Goal: Task Accomplishment & Management: Check status

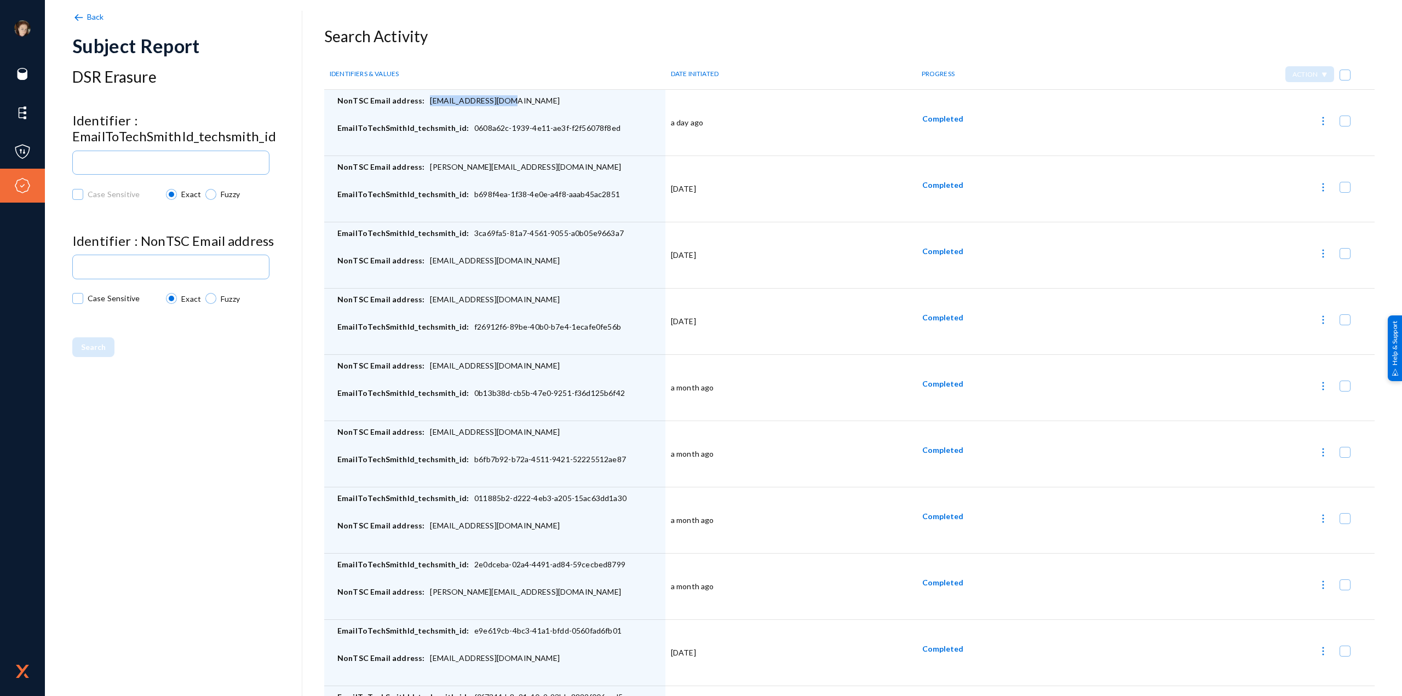
drag, startPoint x: 508, startPoint y: 102, endPoint x: 424, endPoint y: 106, distance: 83.9
click at [424, 106] on div "NonTSC Email address: [EMAIL_ADDRESS][DOMAIN_NAME]" at bounding box center [498, 108] width 323 height 27
copy div "[EMAIL_ADDRESS][DOMAIN_NAME]"
click at [1318, 119] on img at bounding box center [1323, 121] width 11 height 11
click at [1185, 141] on div at bounding box center [701, 348] width 1402 height 696
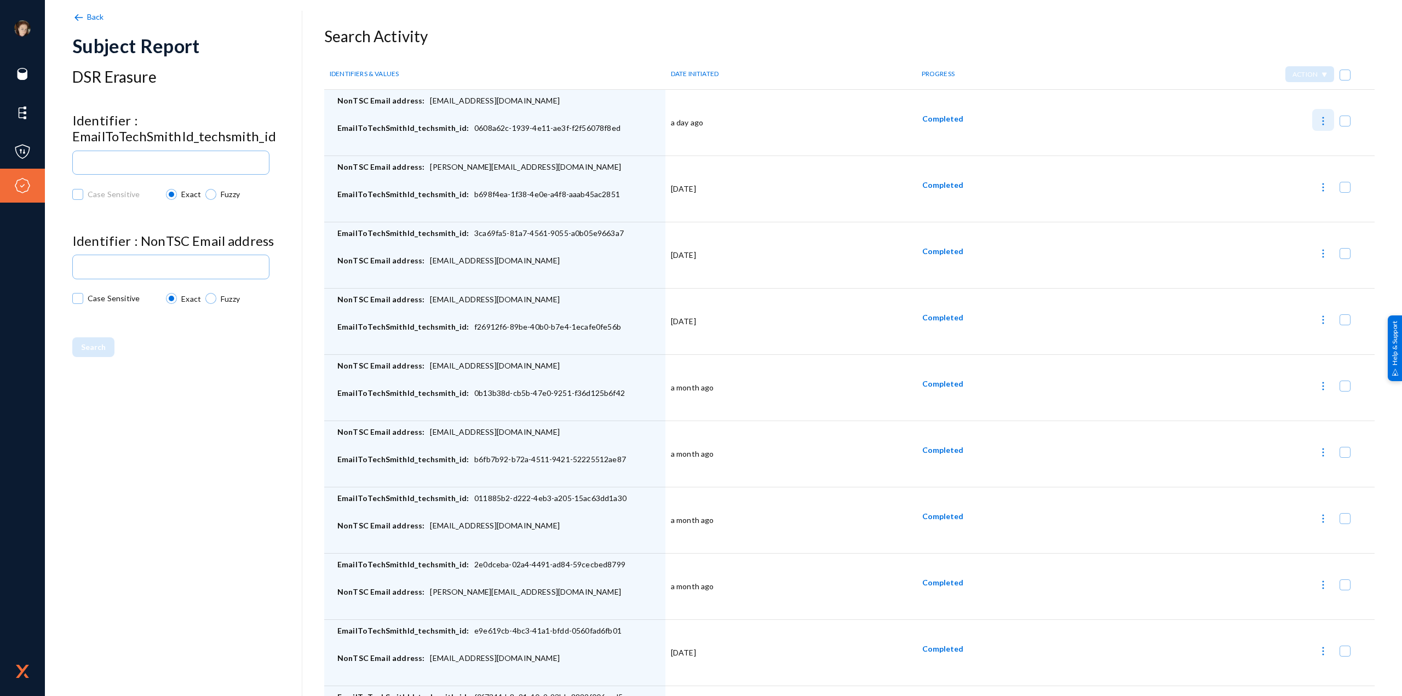
click at [1318, 120] on img at bounding box center [1323, 121] width 11 height 11
click at [1263, 197] on button "Report Progress" at bounding box center [1267, 201] width 119 height 26
checkbox input "false"
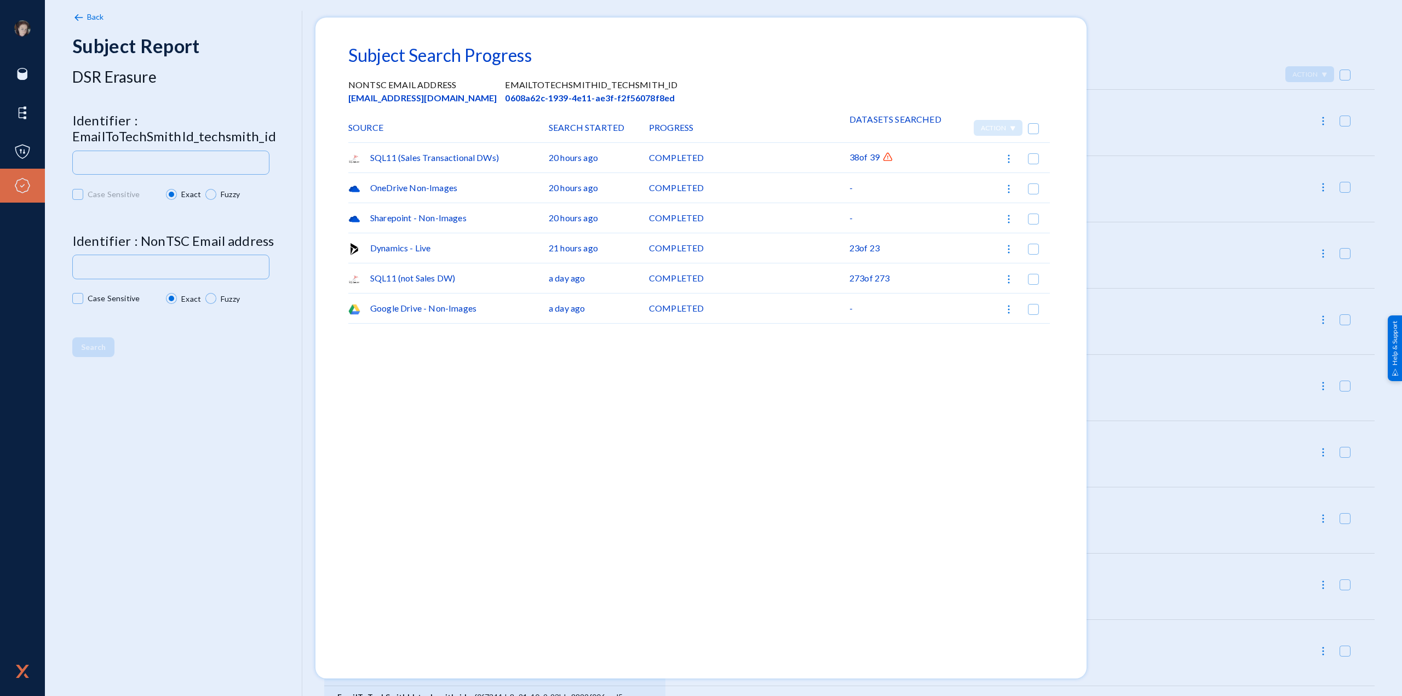
click at [864, 160] on span "of 39" at bounding box center [869, 157] width 20 height 10
click at [1012, 156] on img at bounding box center [1008, 158] width 11 height 11
drag, startPoint x: 879, startPoint y: 157, endPoint x: 868, endPoint y: 157, distance: 11.5
click at [877, 157] on div at bounding box center [701, 348] width 1402 height 696
click at [461, 153] on div "SQL11 (Sales Transactional DWs)" at bounding box center [448, 158] width 200 height 30
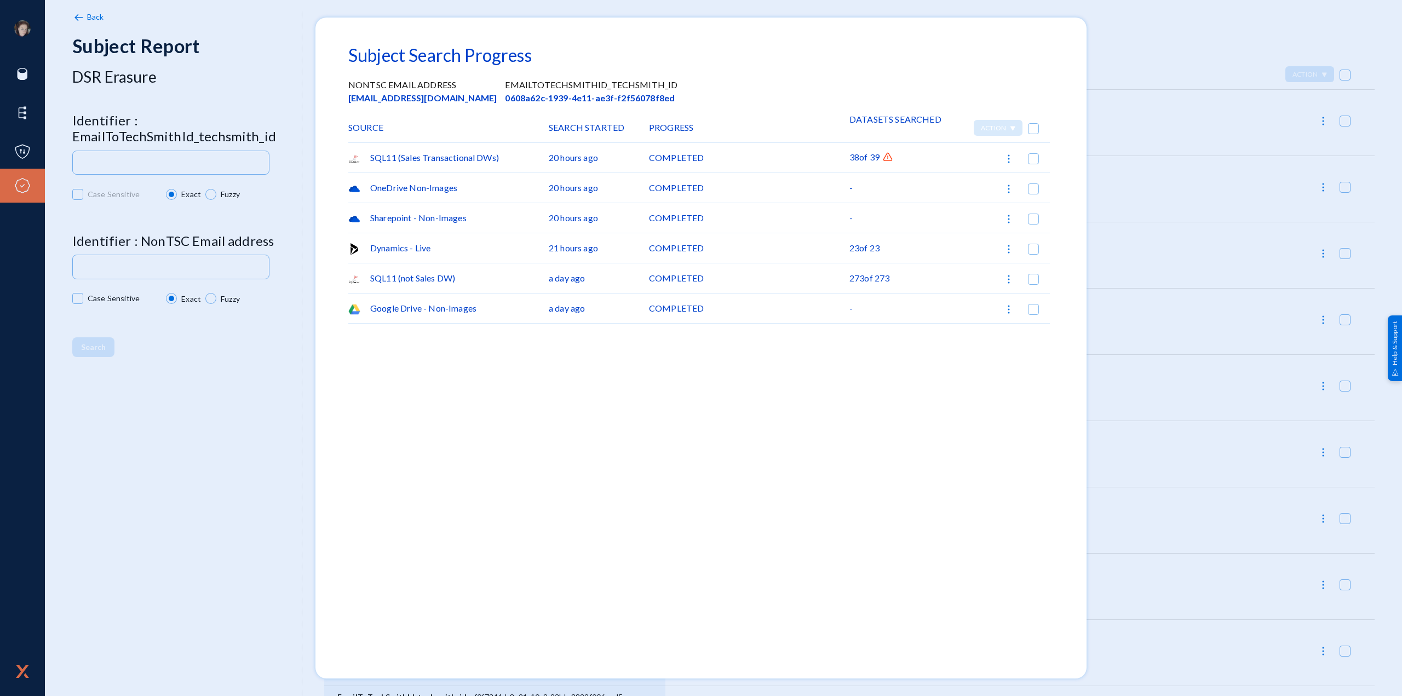
click at [575, 160] on span "20 hours ago" at bounding box center [573, 157] width 49 height 13
drag, startPoint x: 629, startPoint y: 158, endPoint x: 657, endPoint y: 155, distance: 28.1
click at [638, 159] on div "20 hours ago" at bounding box center [599, 158] width 100 height 30
click at [791, 154] on div "COMPLETED" at bounding box center [749, 158] width 200 height 30
drag, startPoint x: 896, startPoint y: 145, endPoint x: 904, endPoint y: 145, distance: 7.7
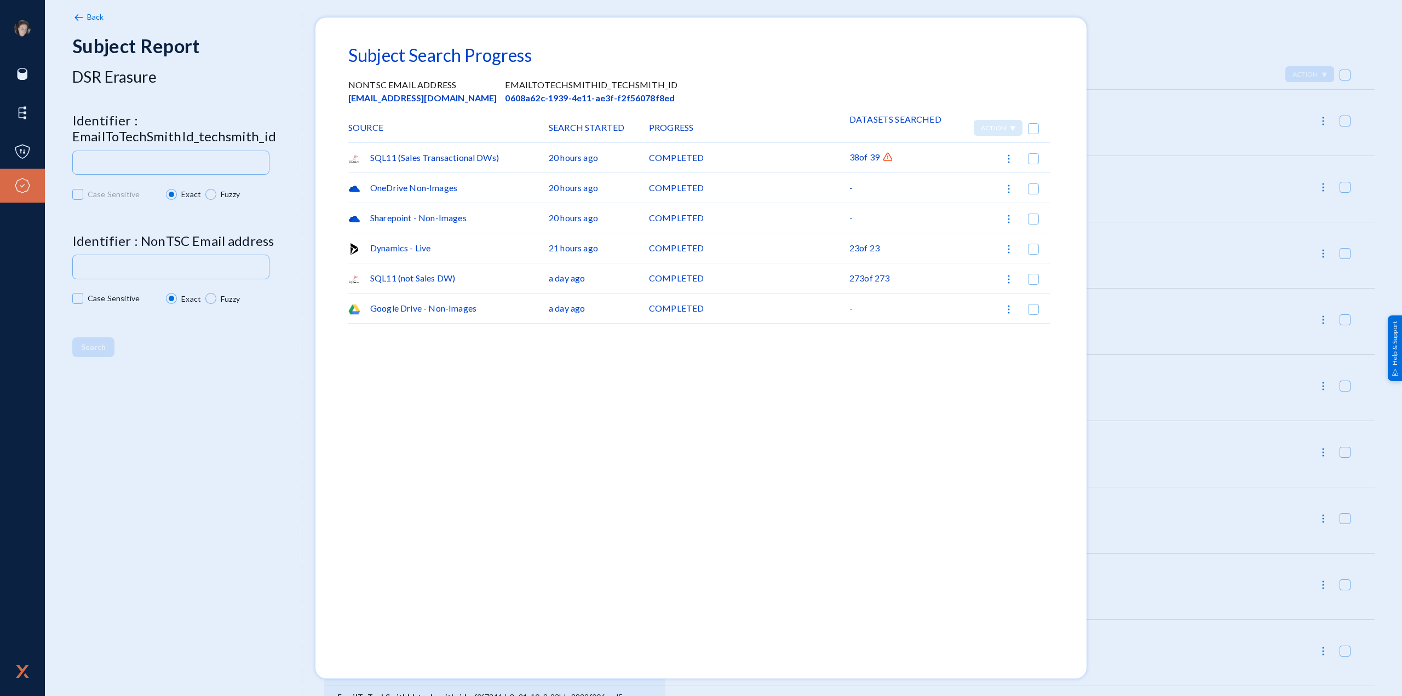
click at [904, 145] on div "38 of 39" at bounding box center [899, 158] width 100 height 30
click at [1007, 162] on img at bounding box center [1008, 158] width 11 height 11
drag, startPoint x: 888, startPoint y: 159, endPoint x: 883, endPoint y: 160, distance: 5.5
click at [883, 160] on div at bounding box center [701, 348] width 1402 height 696
click at [888, 158] on img at bounding box center [887, 157] width 11 height 11
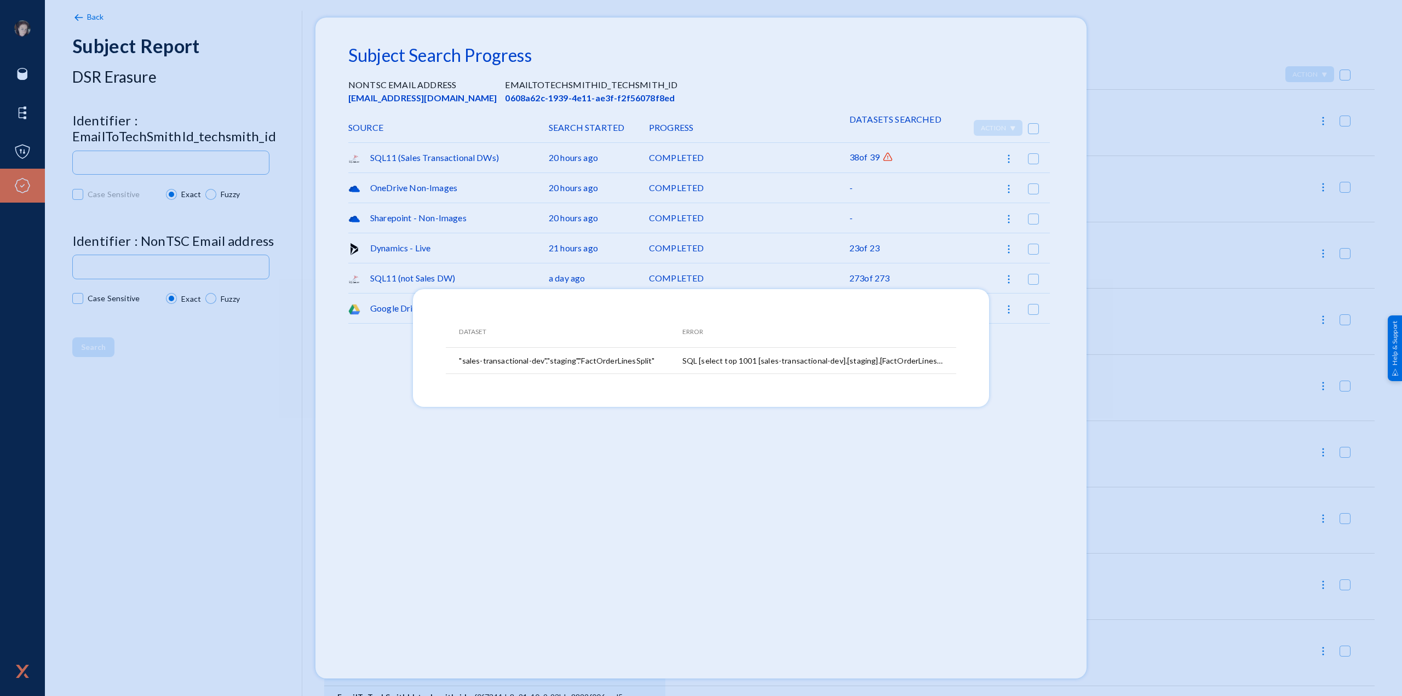
click at [964, 459] on div at bounding box center [701, 348] width 1402 height 696
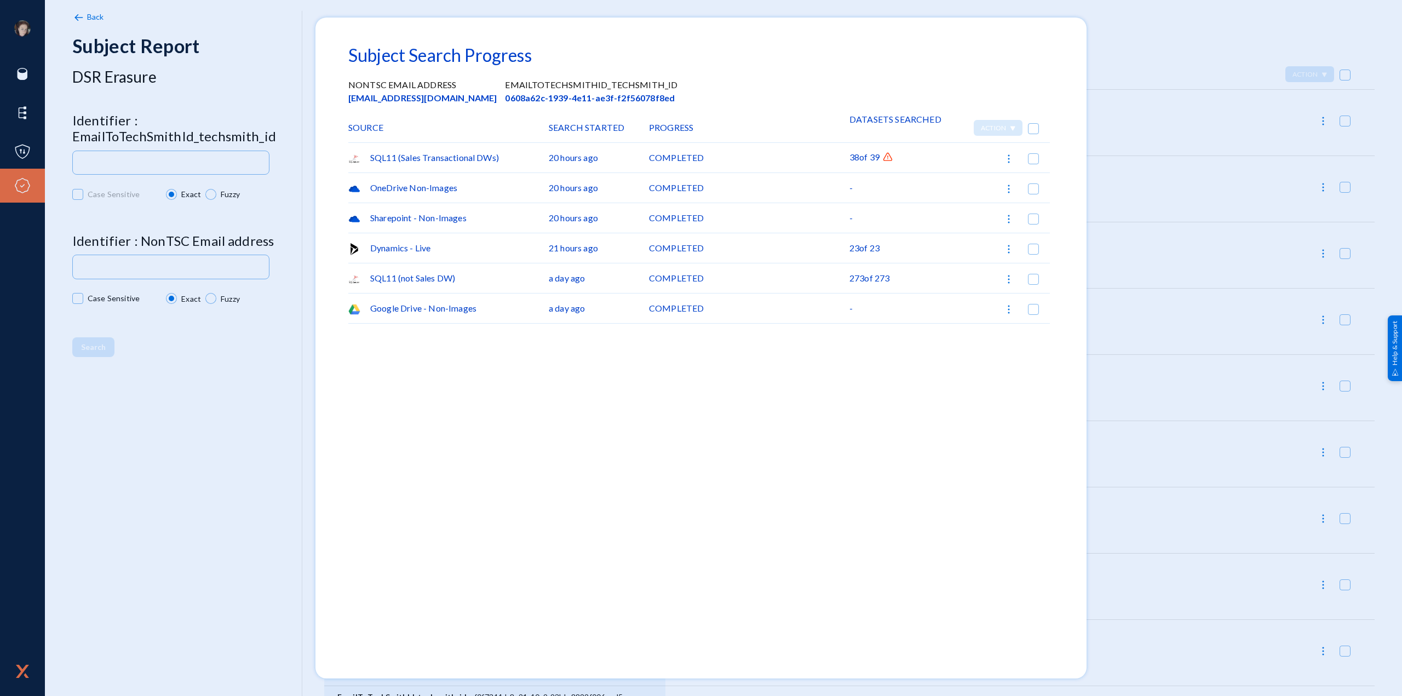
click at [1009, 158] on img at bounding box center [1008, 158] width 11 height 11
click at [981, 208] on button "Retry Search 1" at bounding box center [974, 212] width 93 height 26
click at [1010, 163] on img at bounding box center [1008, 158] width 11 height 11
click at [945, 215] on img at bounding box center [942, 212] width 10 height 10
checkbox input "false"
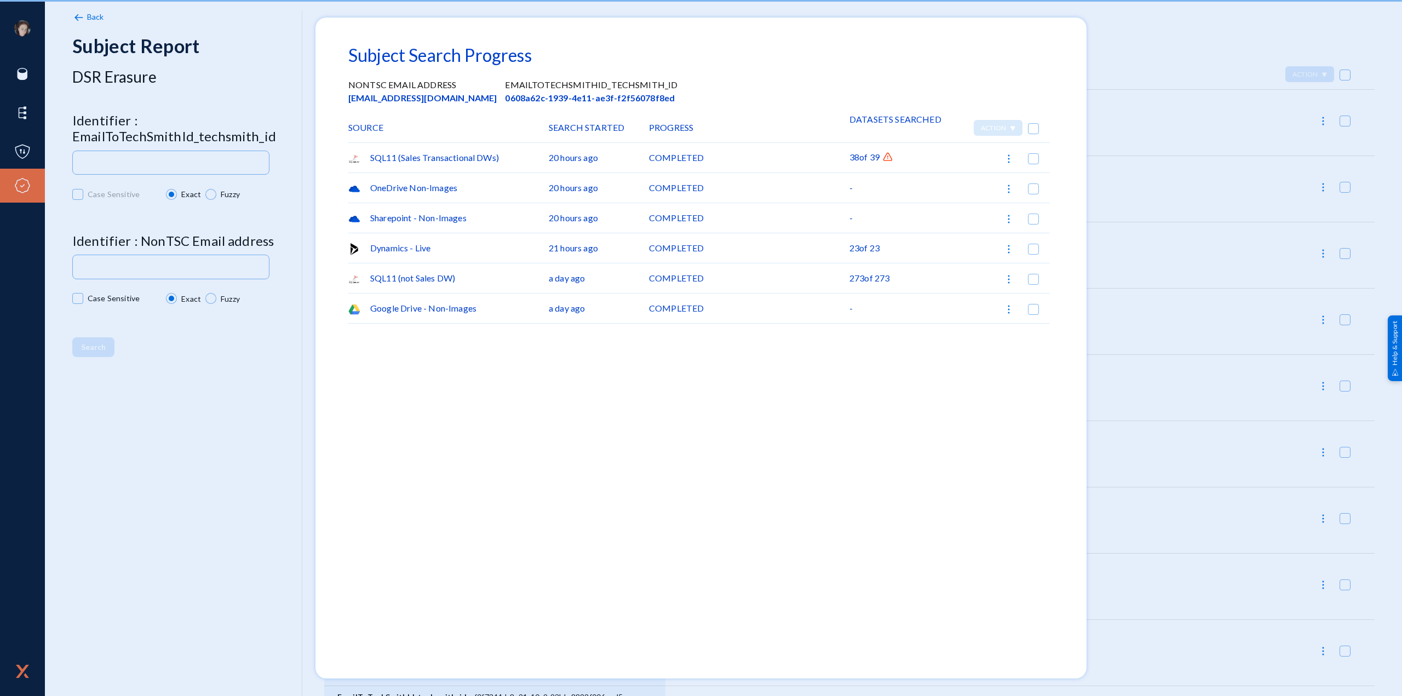
click at [1202, 232] on div at bounding box center [701, 348] width 1402 height 696
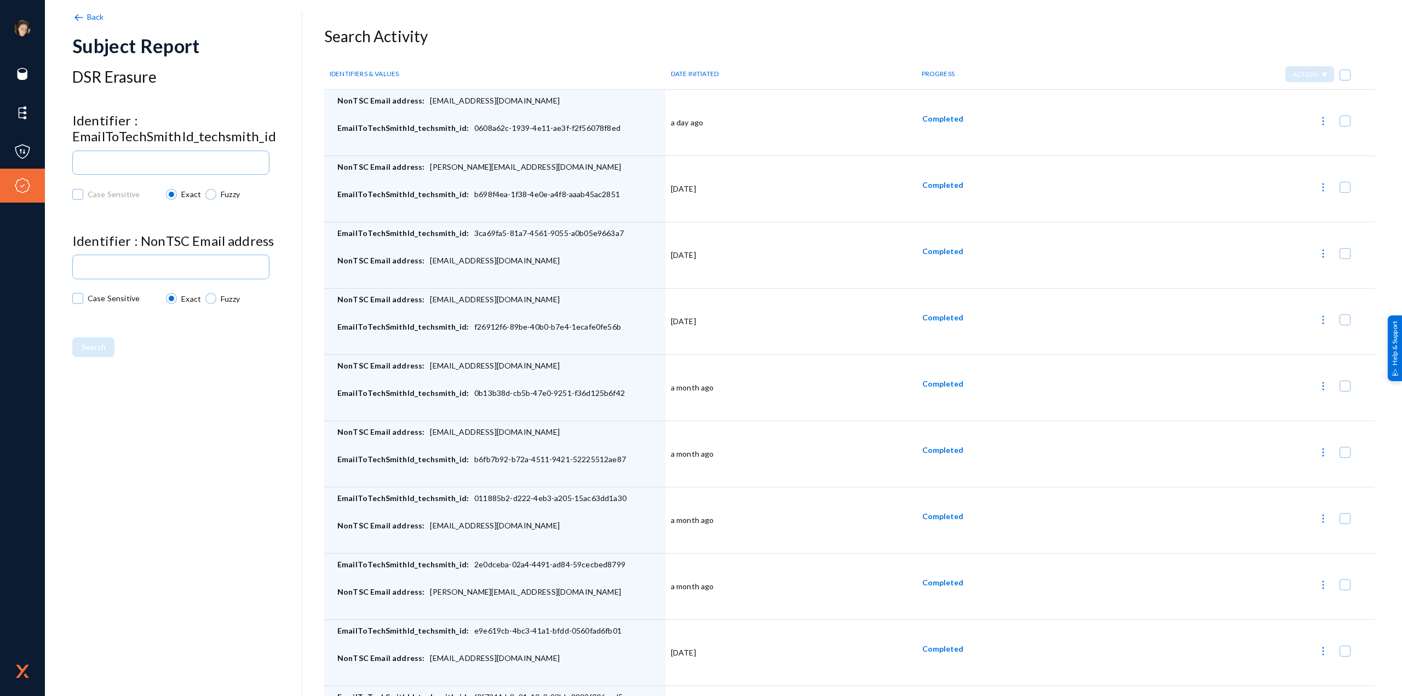
drag, startPoint x: 506, startPoint y: 100, endPoint x: 423, endPoint y: 108, distance: 83.6
click at [423, 108] on div "NonTSC Email address: [EMAIL_ADDRESS][DOMAIN_NAME]" at bounding box center [498, 108] width 323 height 27
copy div "[EMAIL_ADDRESS][DOMAIN_NAME]"
click at [1318, 120] on img at bounding box center [1323, 121] width 11 height 11
click at [1293, 174] on button "Download Datasets CSV" at bounding box center [1267, 175] width 119 height 26
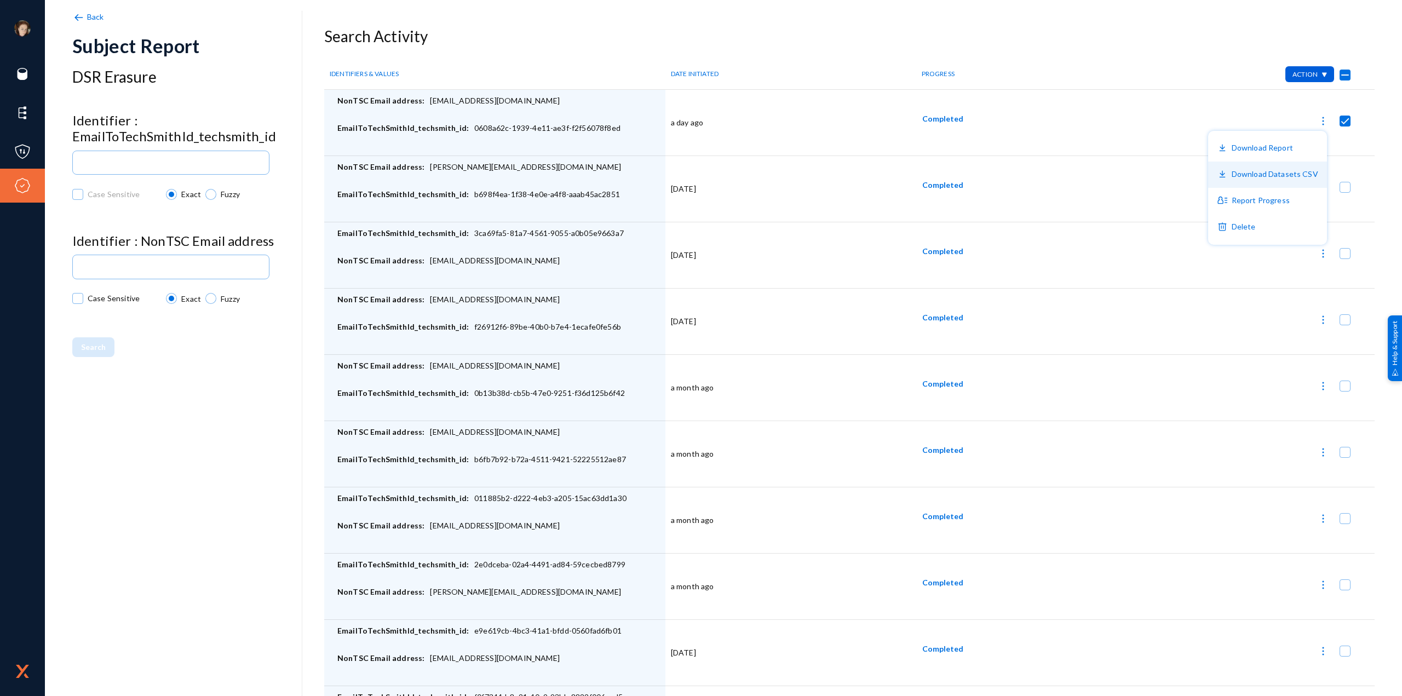
checkbox input "false"
